Goal: Task Accomplishment & Management: Use online tool/utility

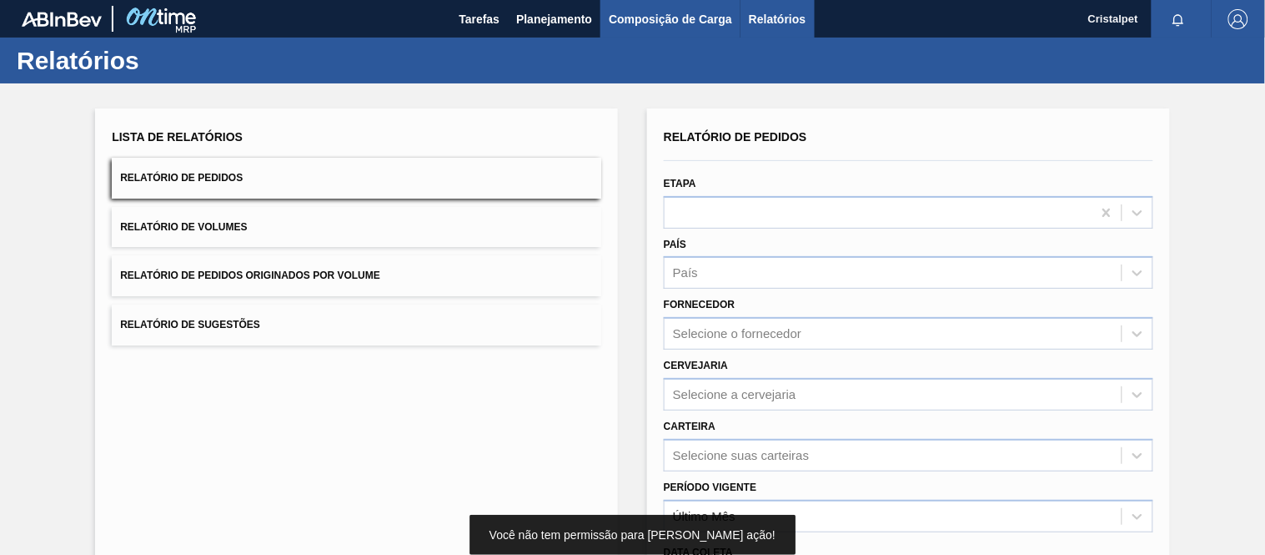
click at [644, 13] on span "Composição de Carga" at bounding box center [670, 19] width 123 height 20
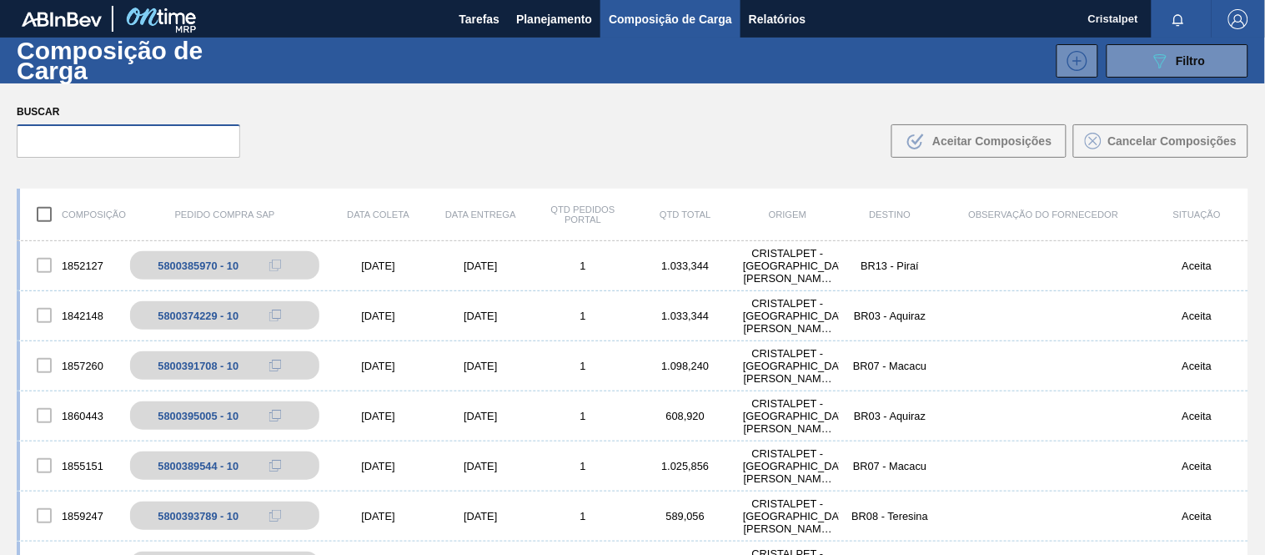
click at [128, 138] on input "text" at bounding box center [128, 140] width 223 height 33
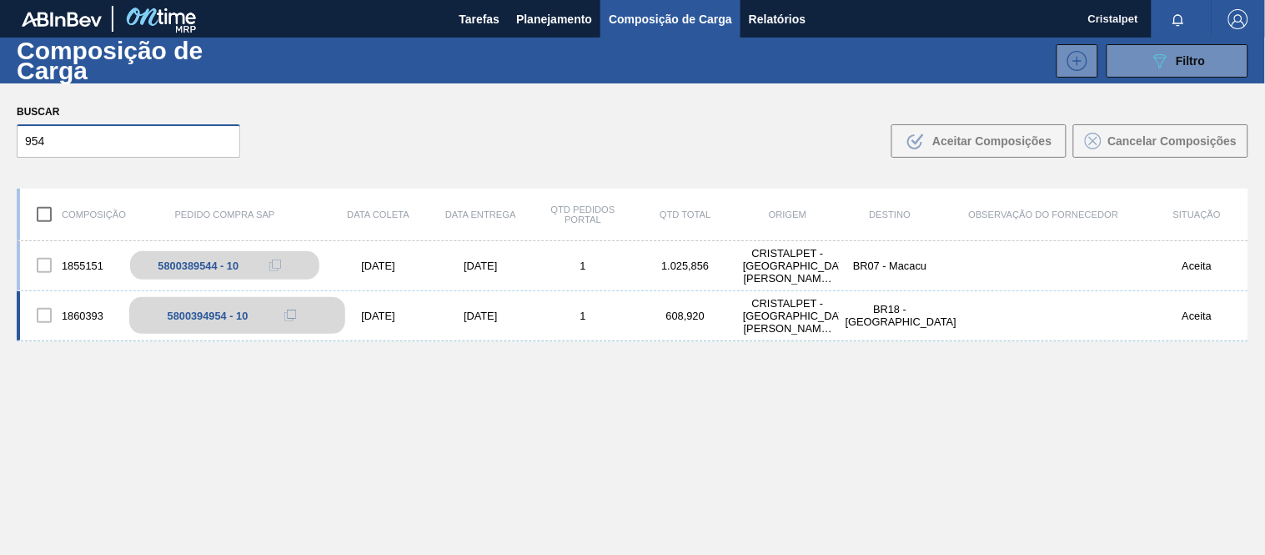
type input "954"
click at [219, 301] on div "5800394954 - 10" at bounding box center [237, 315] width 217 height 37
click at [230, 310] on div "5800394954 - 10" at bounding box center [208, 315] width 81 height 13
click at [229, 309] on div "5800394954 - 10" at bounding box center [208, 315] width 81 height 13
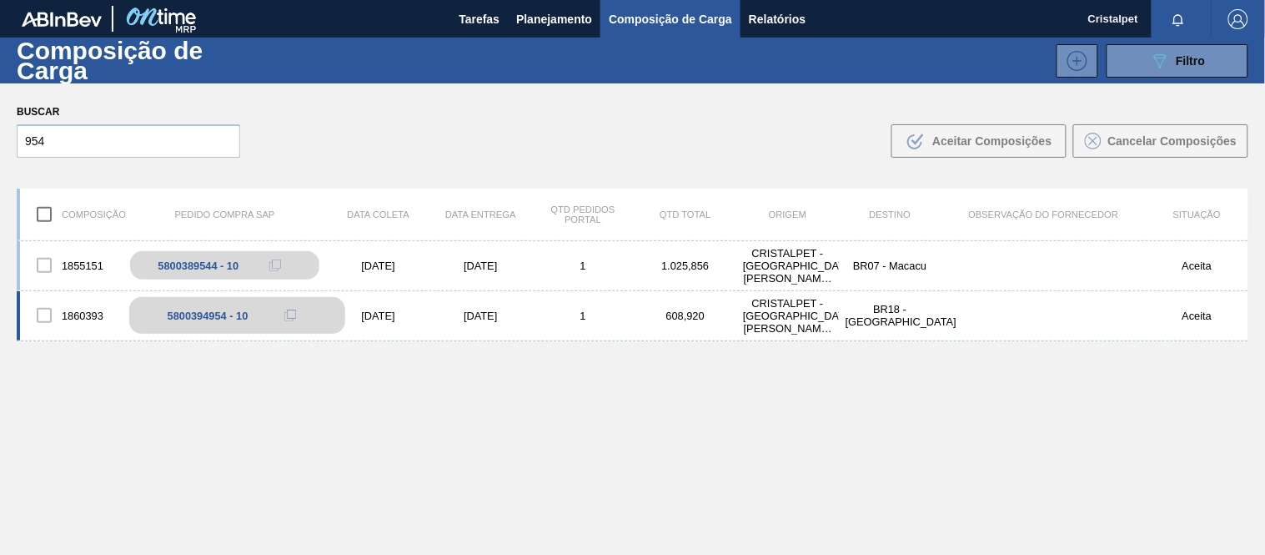
click at [229, 309] on div "5800394954 - 10" at bounding box center [208, 315] width 81 height 13
click at [389, 310] on div "[DATE]" at bounding box center [378, 315] width 103 height 13
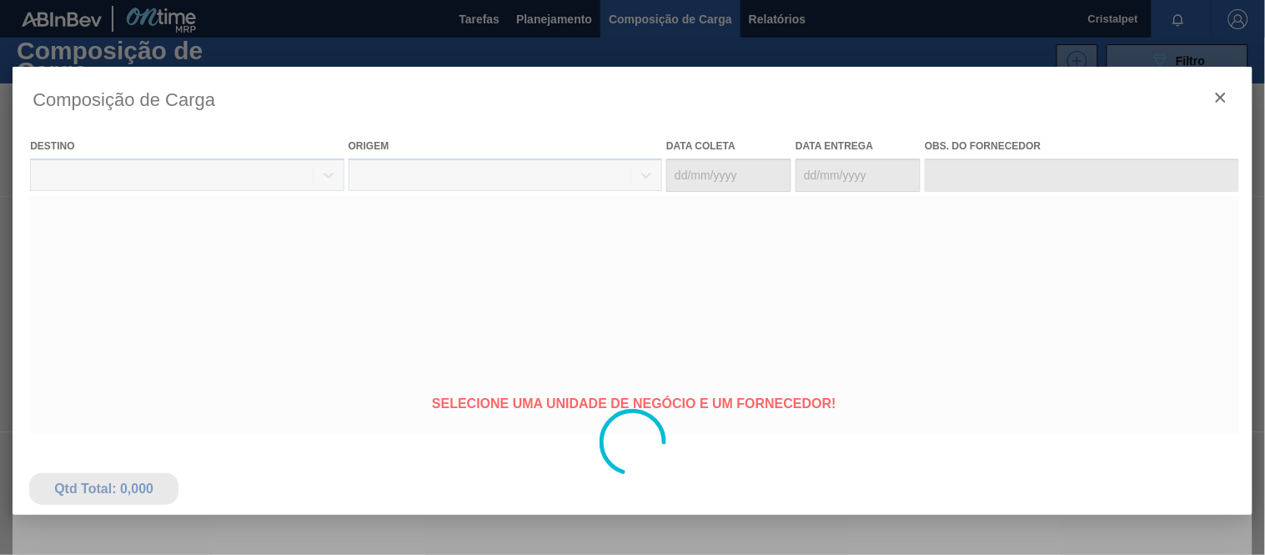
type coleta "[DATE]"
type Entrega "[DATE]"
